Goal: Task Accomplishment & Management: Manage account settings

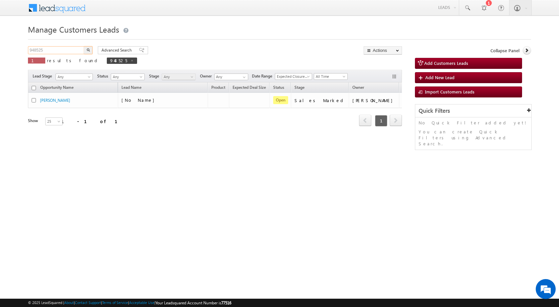
drag, startPoint x: 45, startPoint y: 50, endPoint x: 13, endPoint y: 52, distance: 32.0
click at [13, 52] on body "Menu [PERSON_NAME] sitar a6@ks erve." at bounding box center [279, 94] width 559 height 189
paste input "280"
type input "948280"
click at [84, 46] on button "button" at bounding box center [88, 50] width 9 height 8
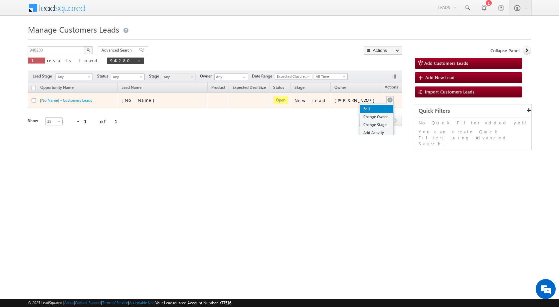
click at [373, 106] on link "Edit" at bounding box center [376, 109] width 33 height 8
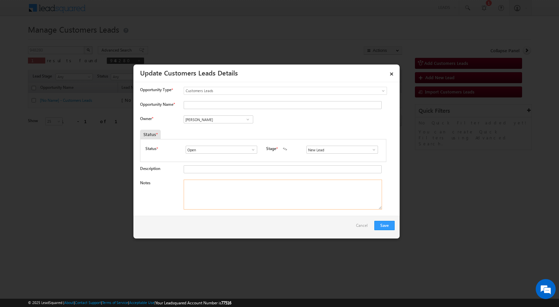
click at [262, 190] on textarea "Notes" at bounding box center [283, 195] width 198 height 30
paste textarea "948280 / [PERSON_NAME] / CUST WANT 2.5 LAKH TOPUP AMOUNT / ADDRESS - RAJSAMAND …"
click at [339, 182] on textarea "948280 / [PERSON_NAME] / CUST WANT 2.5 LAKH TOPUP AMOUNT / ADDRESS - RAJSAMAND …" at bounding box center [283, 195] width 198 height 30
type textarea "948280 / [PERSON_NAME] / CUST WANT 2.5 LAKH TOPUP AMOUNT / ADDRESS - RAJSAMAND …"
click at [373, 152] on span at bounding box center [374, 149] width 7 height 5
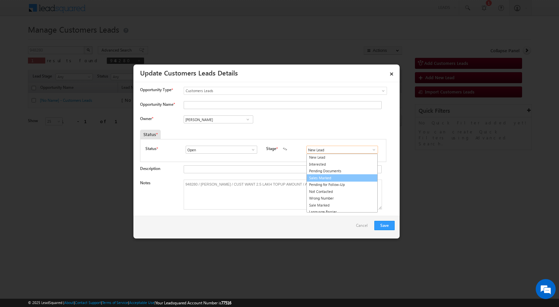
click at [337, 179] on link "Sales Marked" at bounding box center [341, 178] width 71 height 8
type input "Sales Marked"
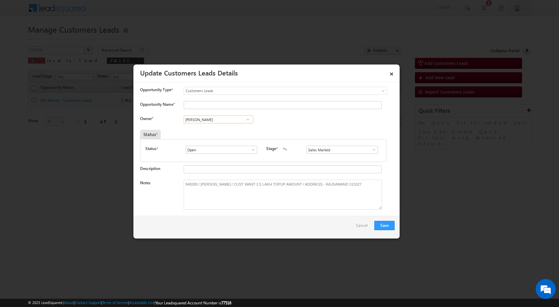
click at [218, 123] on input "[PERSON_NAME]" at bounding box center [219, 119] width 70 height 8
type input "A"
click at [218, 130] on span "[PERSON_NAME][EMAIL_ADDRESS][DOMAIN_NAME]" at bounding box center [216, 132] width 60 height 5
type input "[PERSON_NAME]"
drag, startPoint x: 200, startPoint y: 182, endPoint x: 218, endPoint y: 180, distance: 18.5
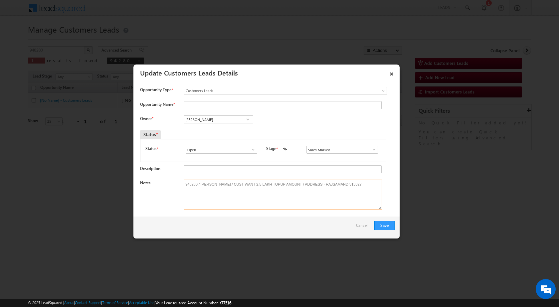
click at [218, 180] on textarea "948280 / [PERSON_NAME] / CUST WANT 2.5 LAKH TOPUP AMOUNT / ADDRESS - RAJSAMAND …" at bounding box center [283, 195] width 198 height 30
click at [215, 108] on input "Opportunity Name *" at bounding box center [283, 105] width 198 height 8
paste input "[PERSON_NAME]"
type input "[PERSON_NAME]"
click at [383, 224] on button "Save" at bounding box center [384, 225] width 20 height 9
